Goal: Information Seeking & Learning: Learn about a topic

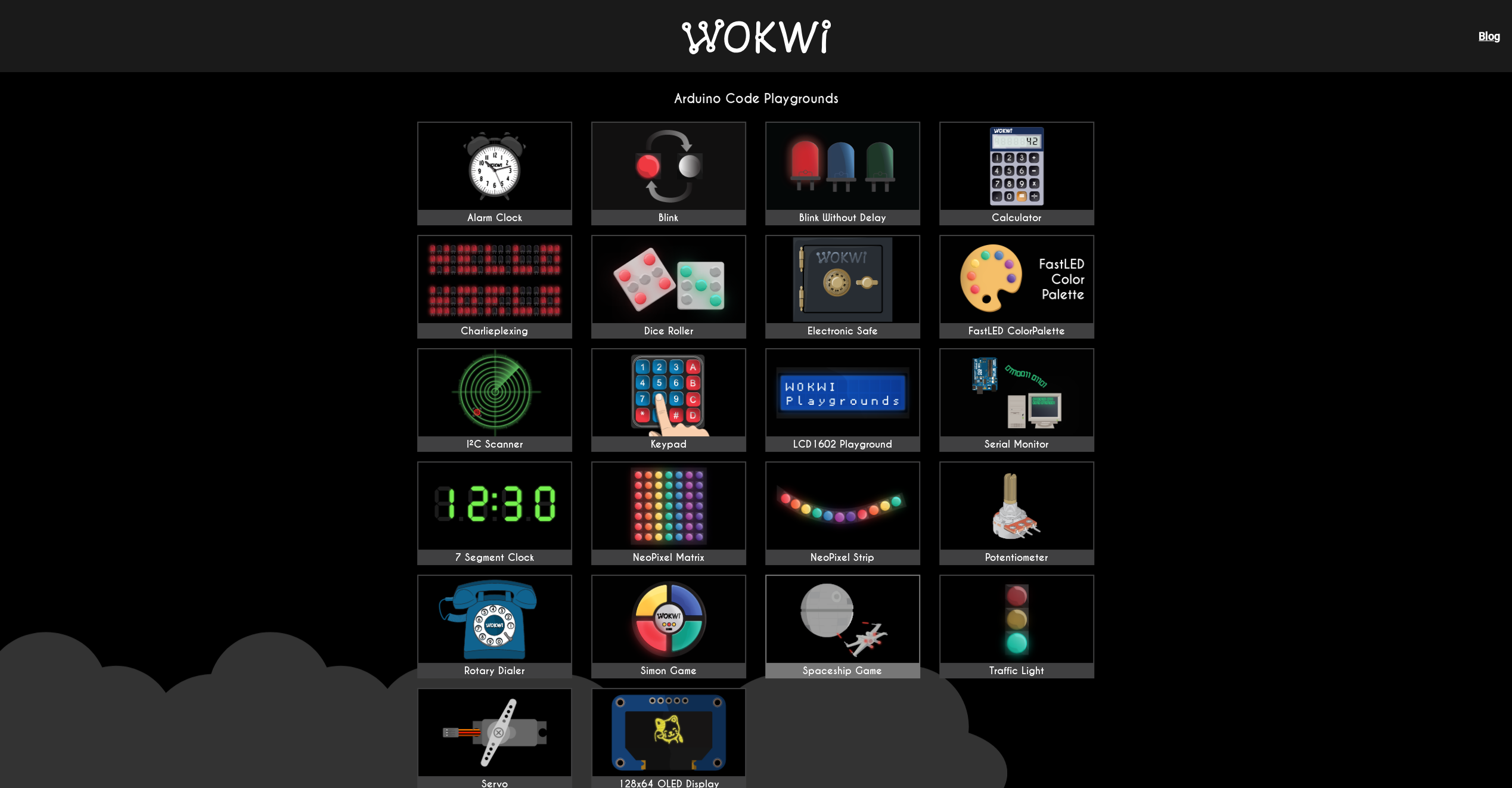
click at [831, 643] on img at bounding box center [843, 620] width 153 height 87
click at [711, 505] on img at bounding box center [669, 506] width 153 height 87
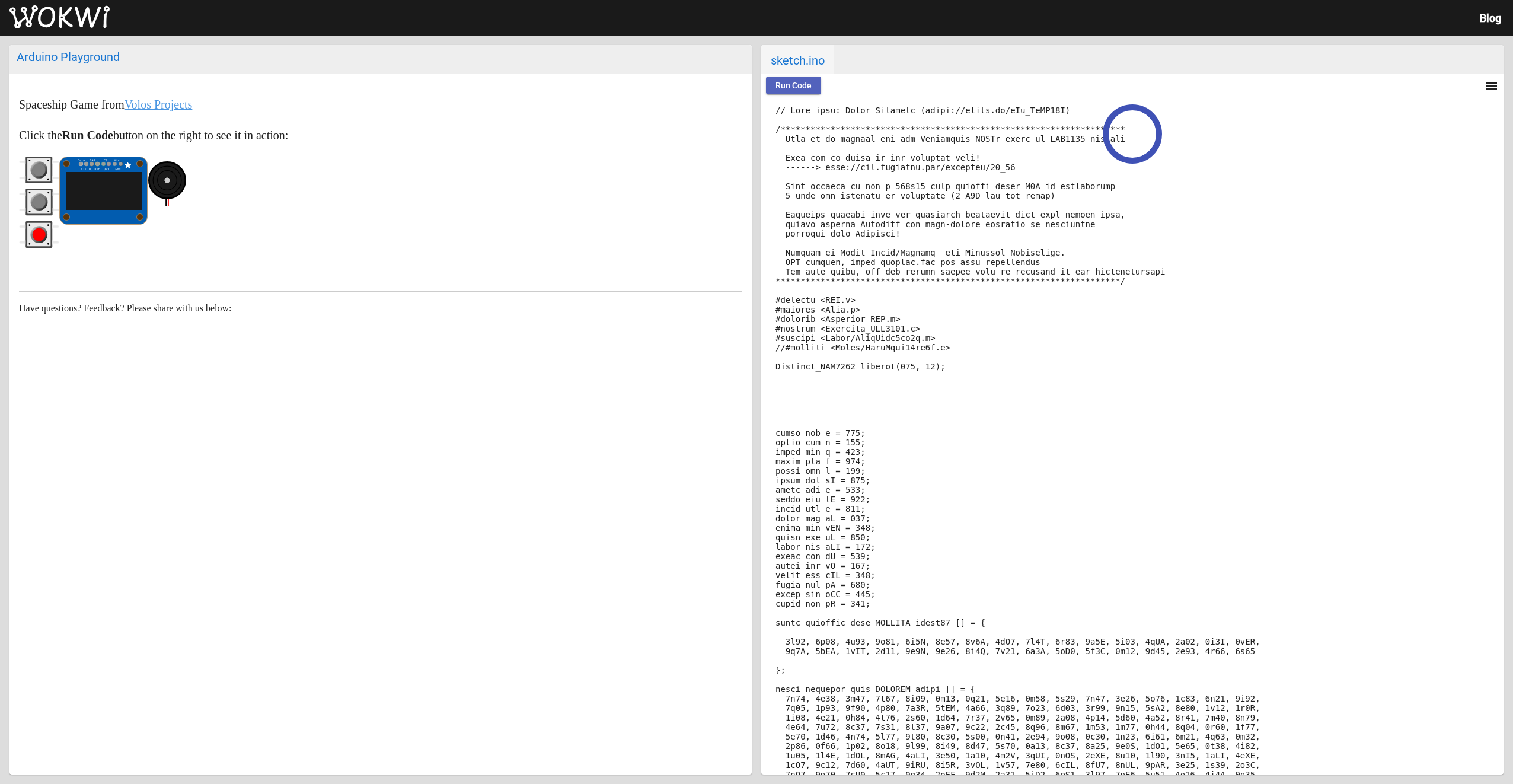
click at [809, 83] on button "Run Code" at bounding box center [793, 85] width 55 height 18
click at [34, 230] on circle "red pushbutton" at bounding box center [39, 234] width 17 height 17
click at [43, 195] on rect "gray pushbutton" at bounding box center [39, 202] width 24 height 24
click at [34, 171] on circle "gray pushbutton" at bounding box center [39, 170] width 13 height 13
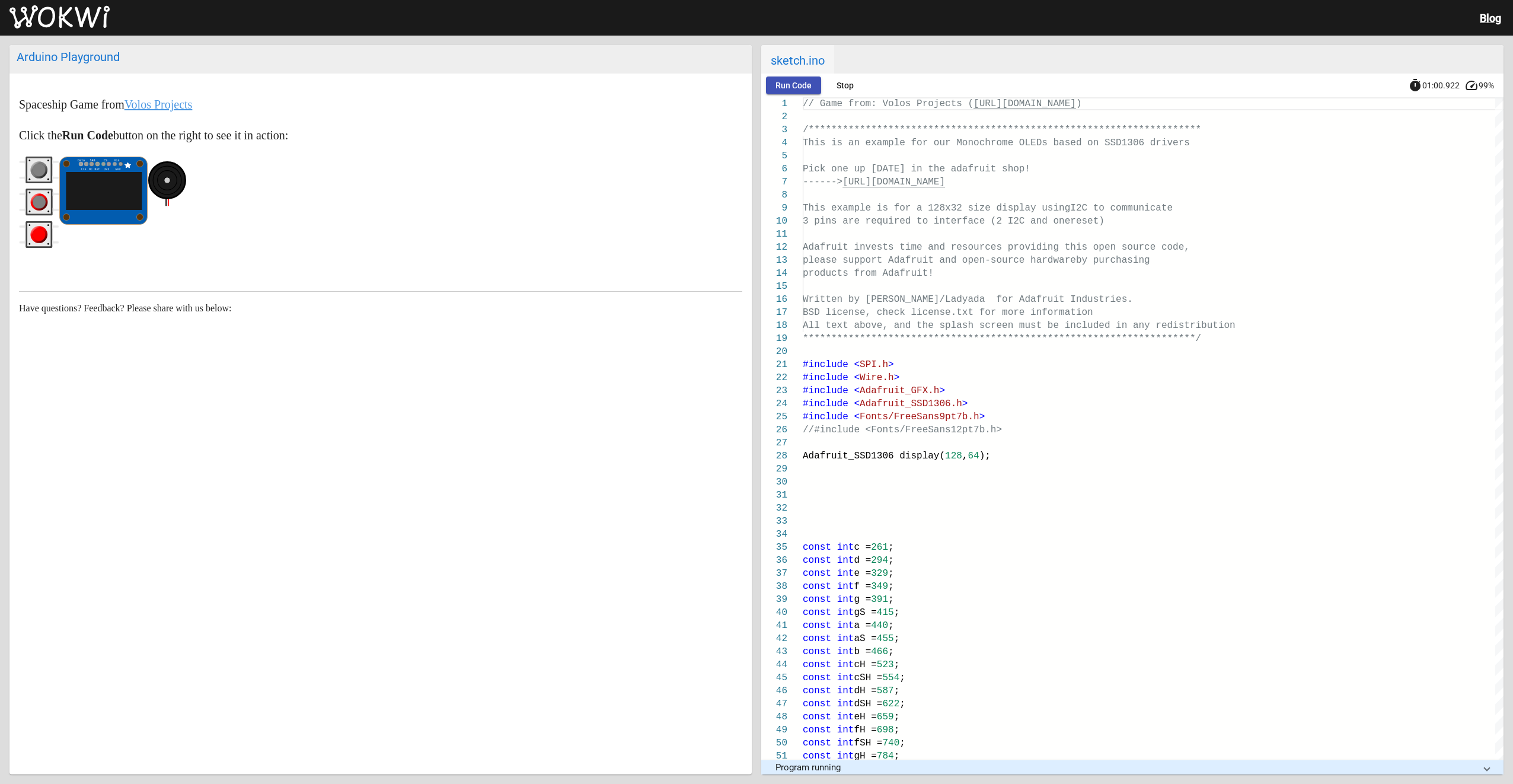
click at [34, 171] on circle "gray pushbutton" at bounding box center [39, 170] width 13 height 13
click at [31, 195] on rect "gray pushbutton" at bounding box center [39, 202] width 24 height 24
click at [33, 236] on circle "red pushbutton" at bounding box center [39, 234] width 13 height 13
click at [43, 196] on circle "gray pushbutton" at bounding box center [39, 202] width 13 height 13
click at [42, 158] on rect "gray pushbutton" at bounding box center [39, 170] width 24 height 24
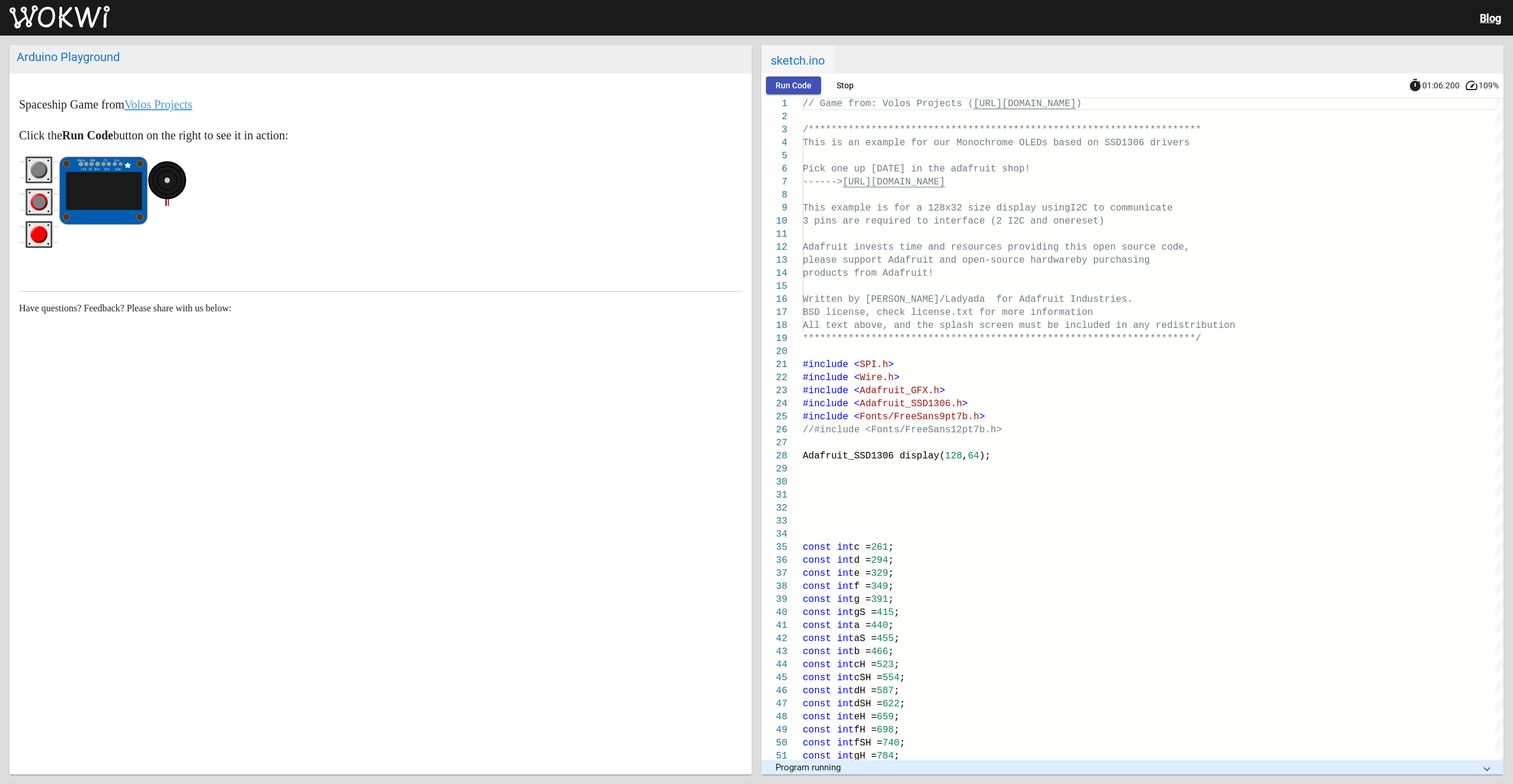
click at [37, 202] on circle "gray pushbutton" at bounding box center [39, 202] width 13 height 13
click at [28, 237] on rect "red pushbutton" at bounding box center [39, 234] width 24 height 24
click at [42, 160] on icon "gray pushbutton" at bounding box center [39, 169] width 41 height 26
click at [34, 245] on rect "red pushbutton" at bounding box center [39, 234] width 24 height 24
click at [35, 192] on rect "gray pushbutton" at bounding box center [39, 202] width 24 height 24
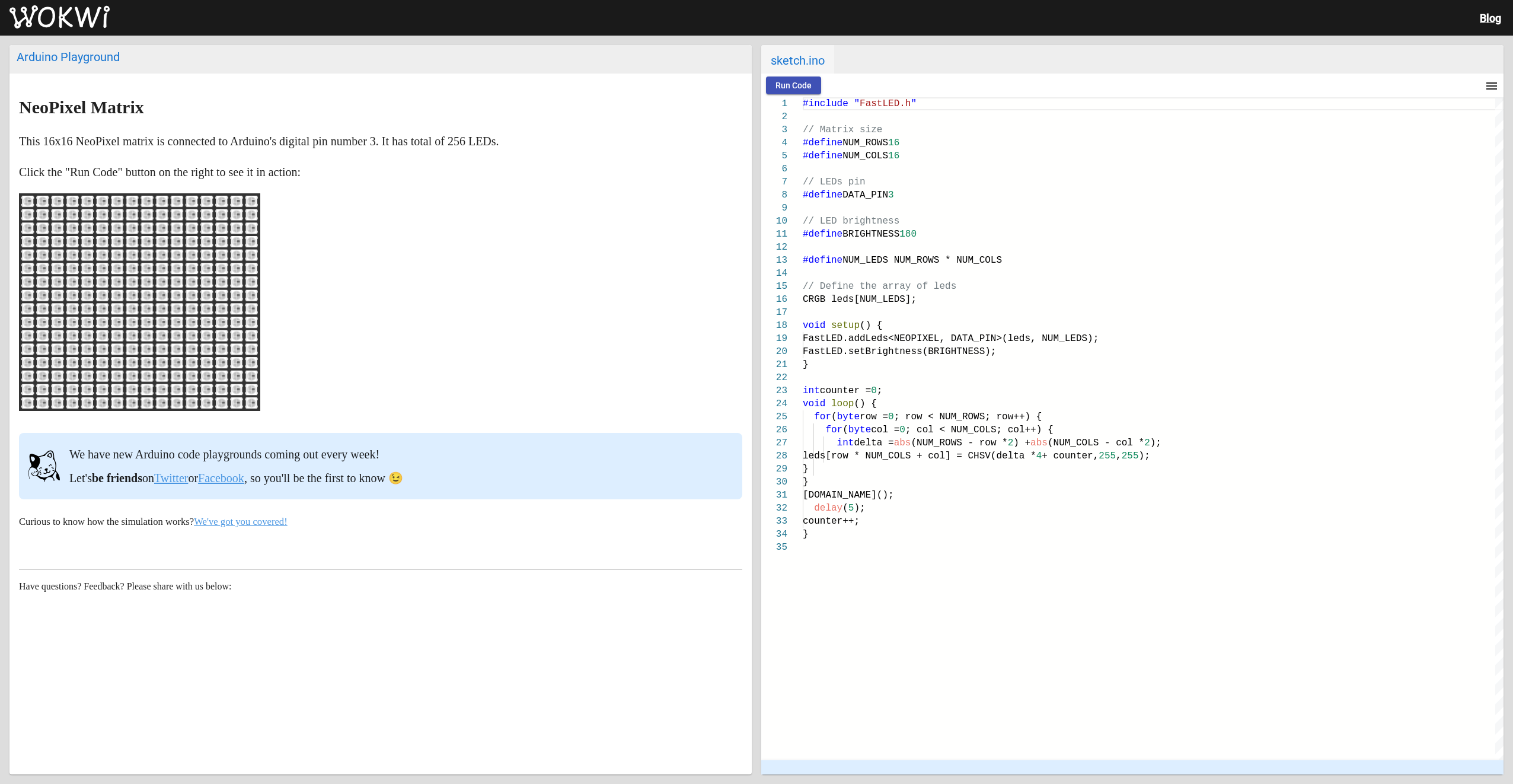
click at [813, 89] on button "Run Code" at bounding box center [793, 85] width 55 height 18
